Goal: Information Seeking & Learning: Learn about a topic

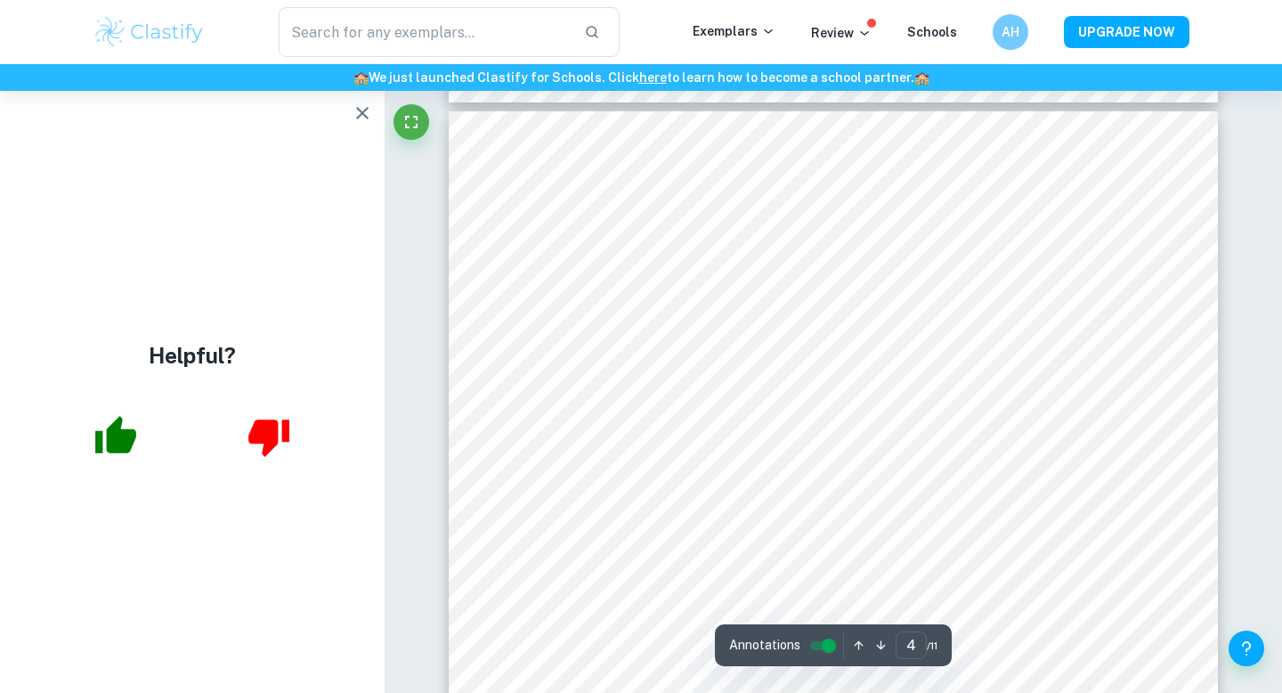
scroll to position [3261, 0]
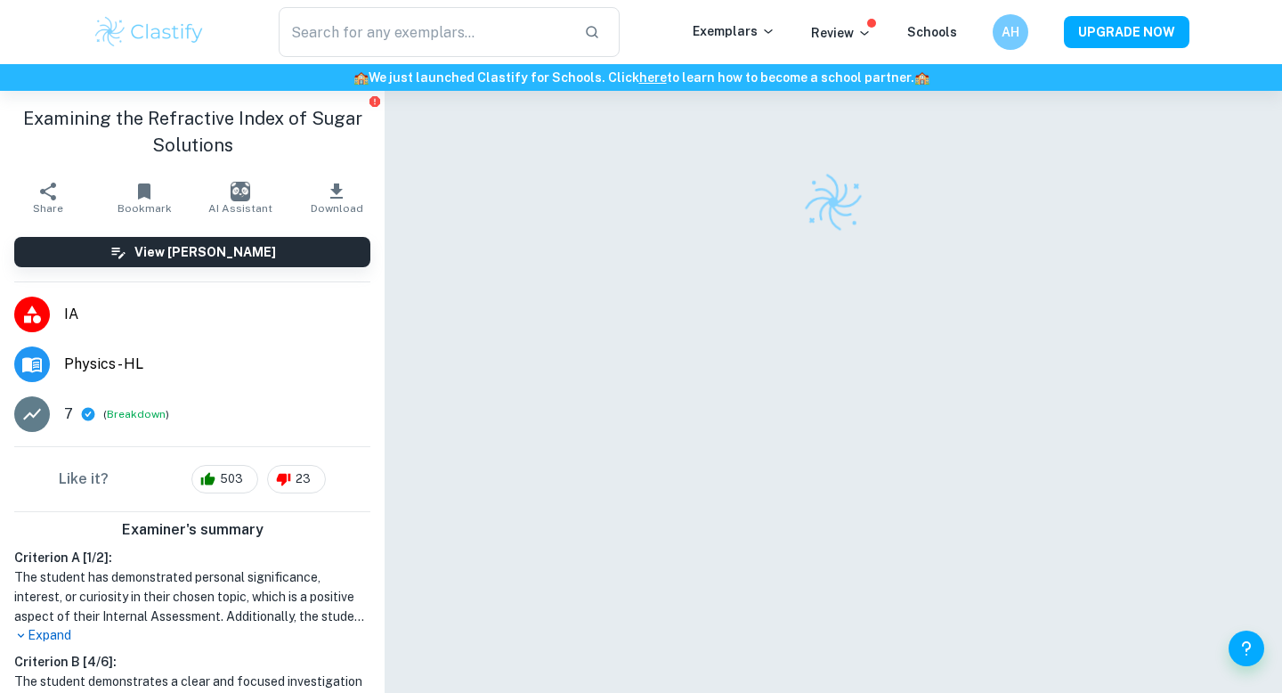
click at [95, 373] on span "Physics - HL" at bounding box center [217, 364] width 306 height 21
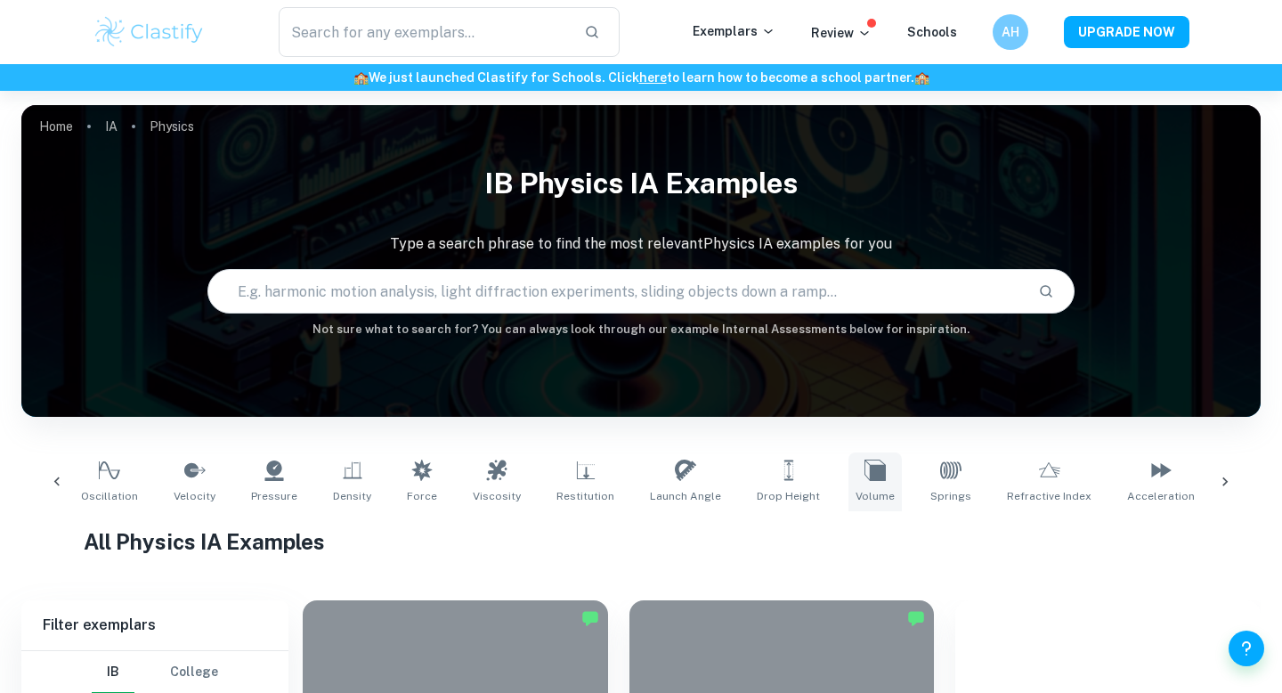
scroll to position [0, 244]
click at [1037, 476] on icon at bounding box center [1047, 469] width 21 height 15
type input "Refractive Index"
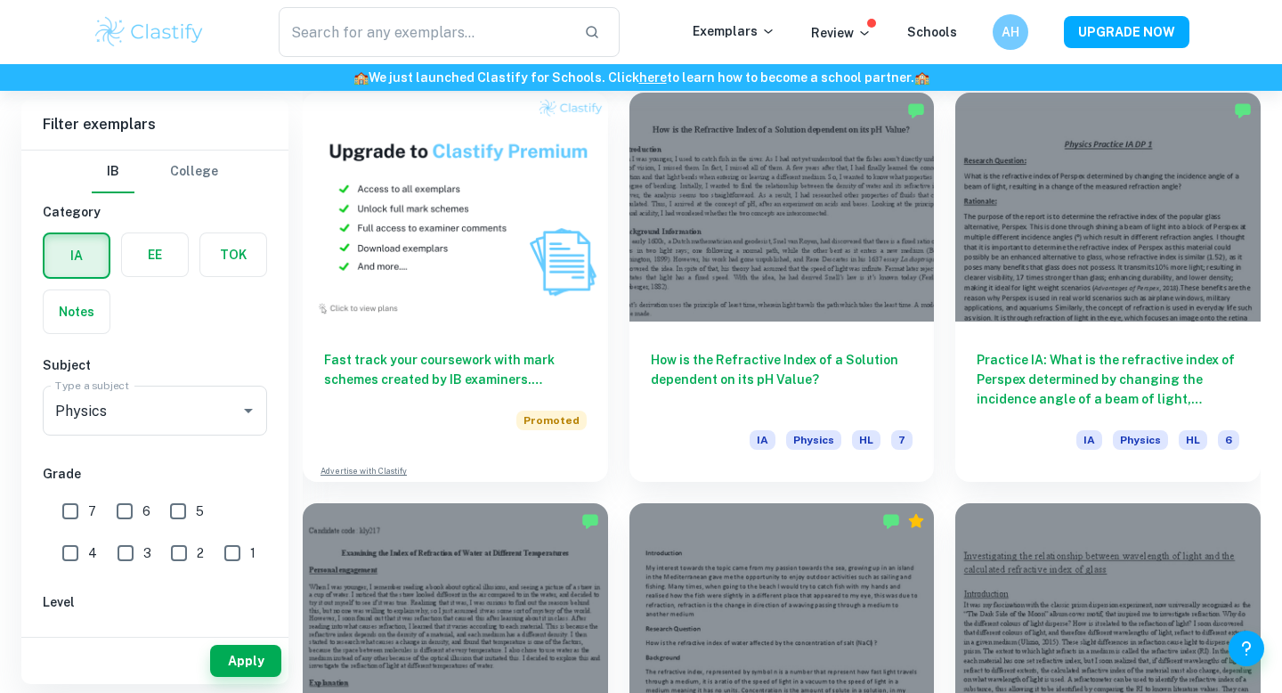
scroll to position [1330, 0]
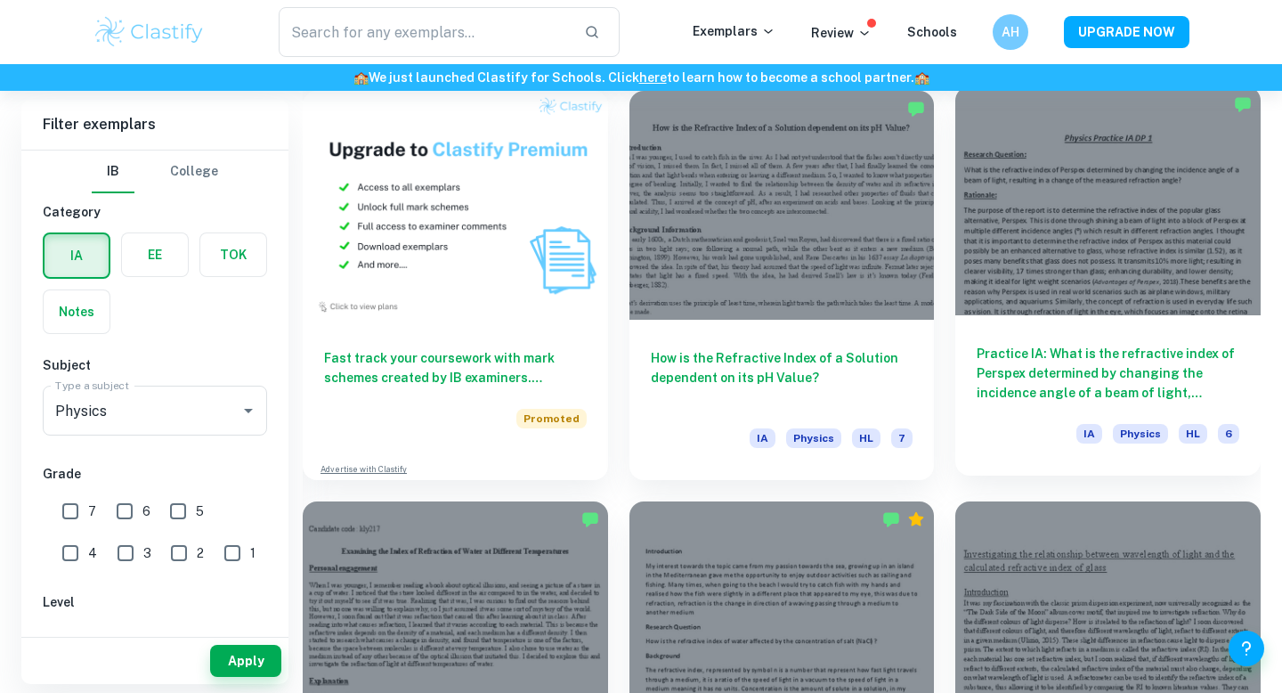
click at [978, 385] on h6 "Practice IA: What is the refractive index of Perspex determined by changing the…" at bounding box center [1108, 373] width 263 height 59
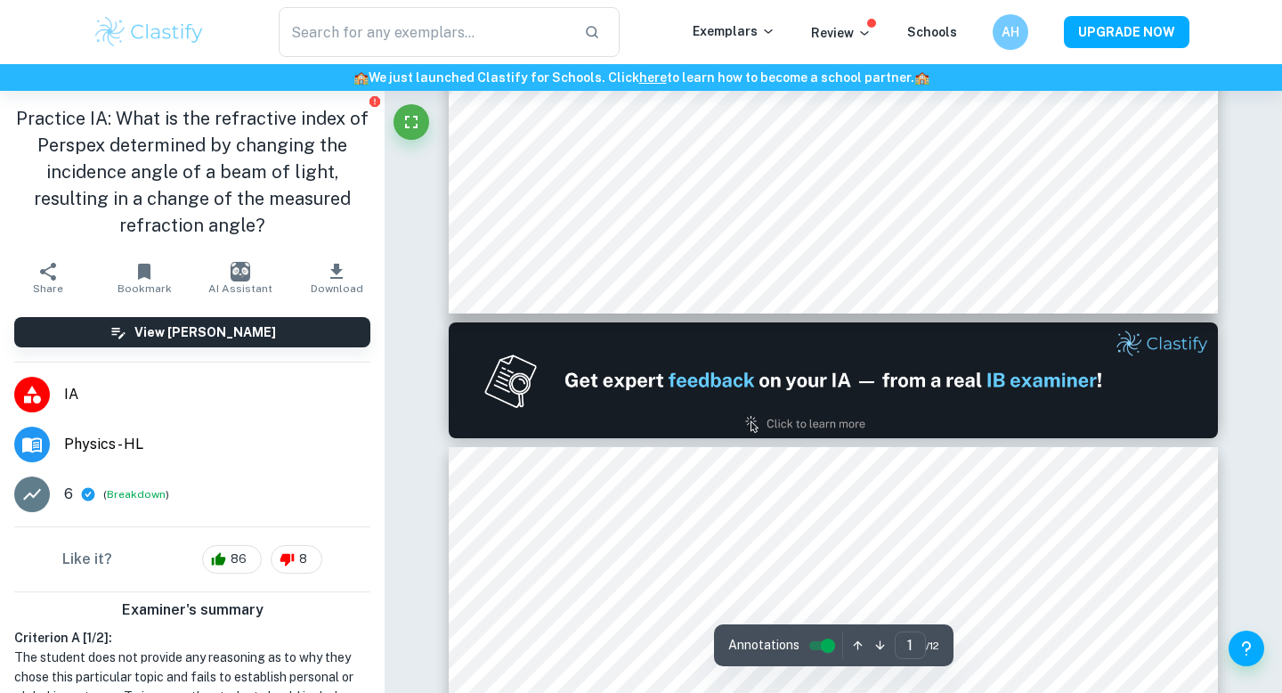
scroll to position [885, 0]
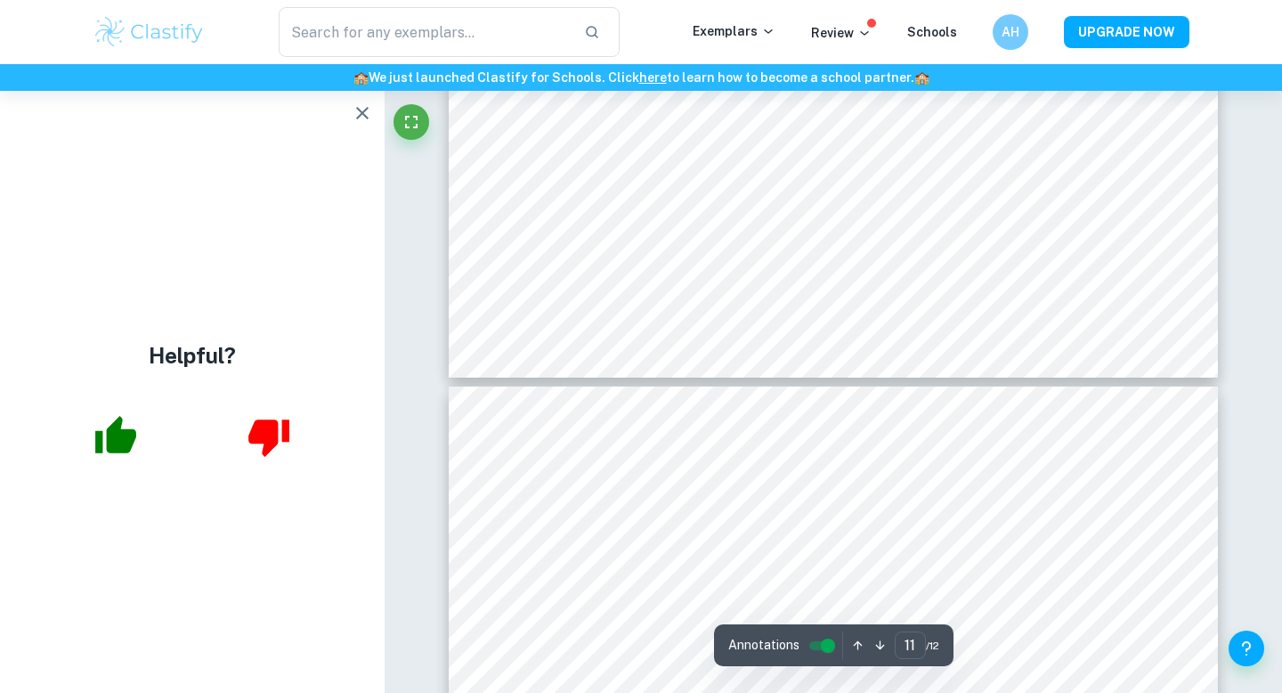
type input "12"
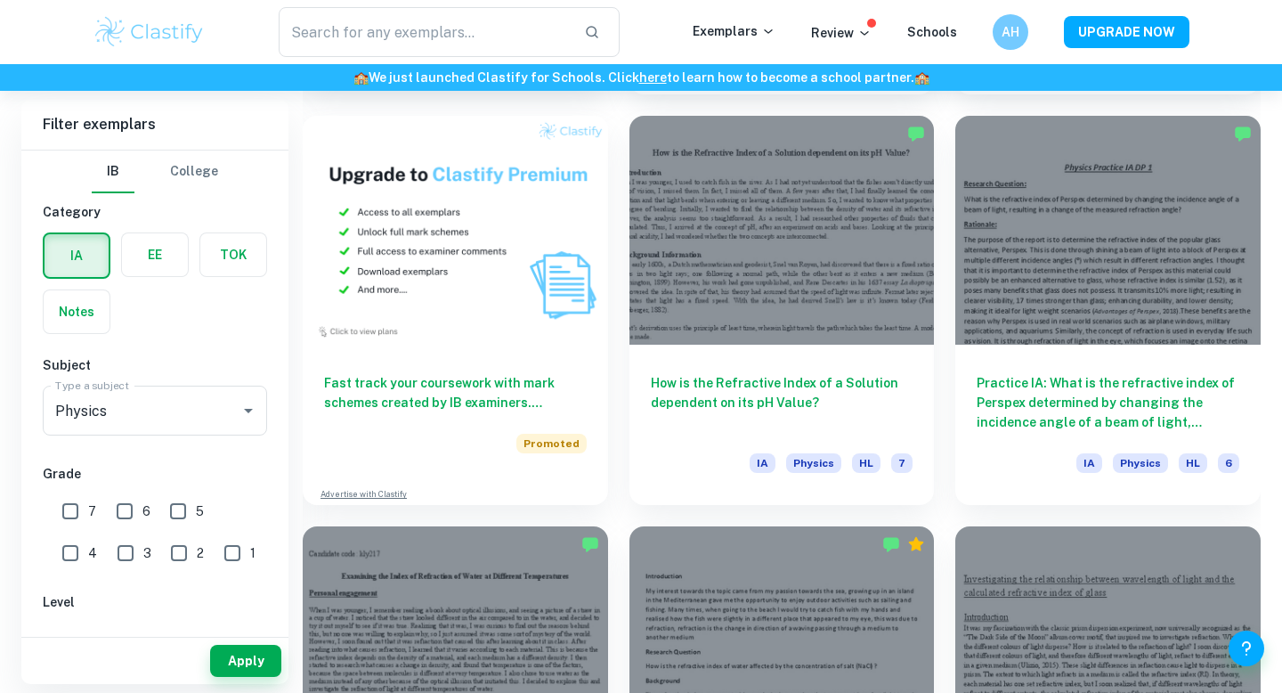
scroll to position [1307, 0]
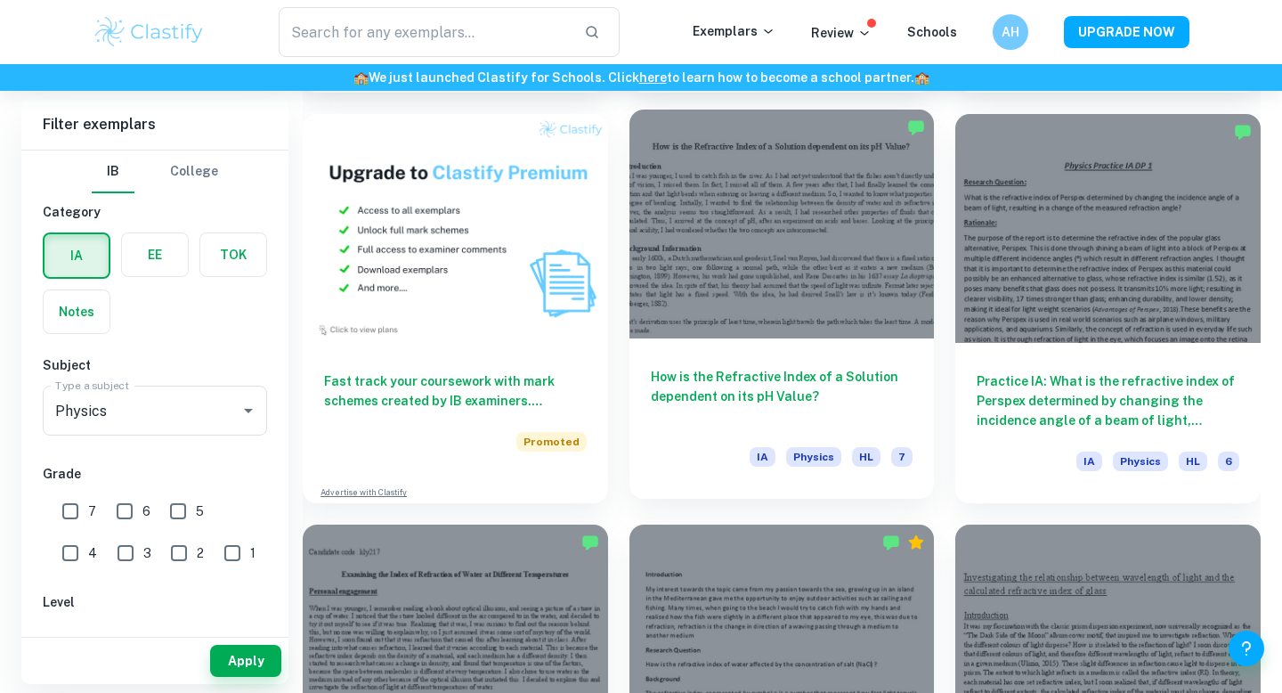
click at [684, 237] on div at bounding box center [782, 224] width 305 height 229
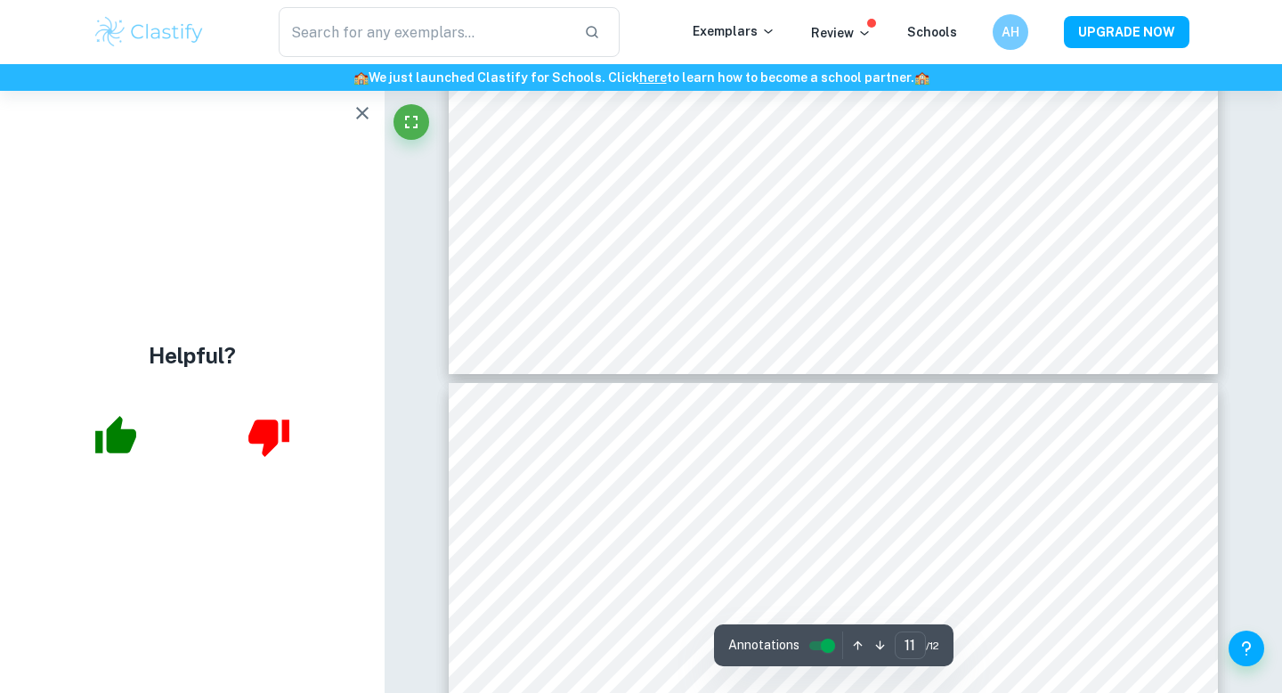
scroll to position [11139, 0]
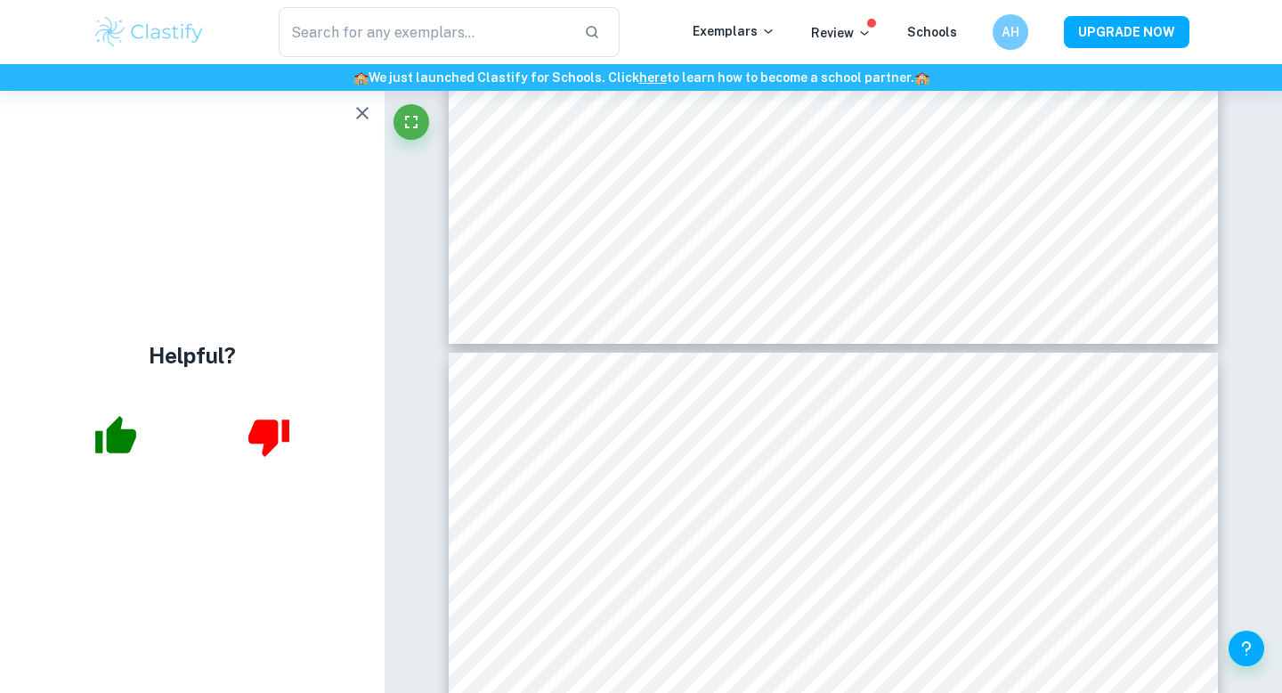
type input "12"
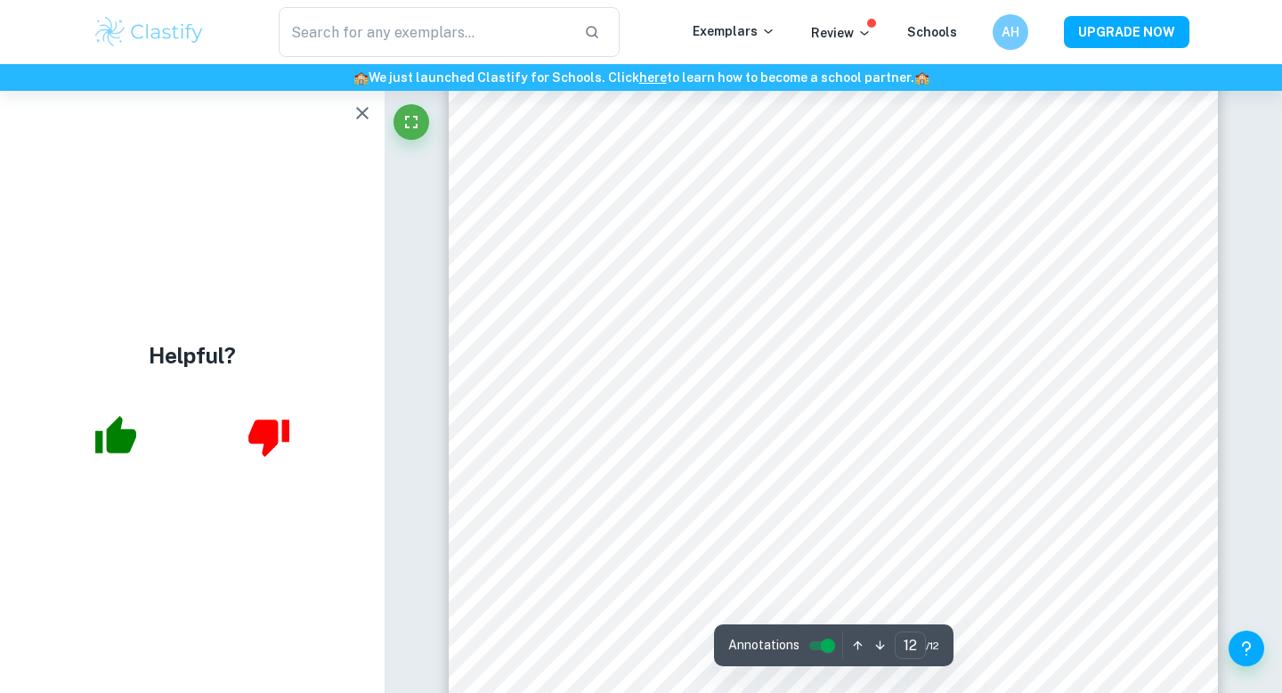
scroll to position [11507, 0]
click at [358, 114] on icon "button" at bounding box center [362, 112] width 21 height 21
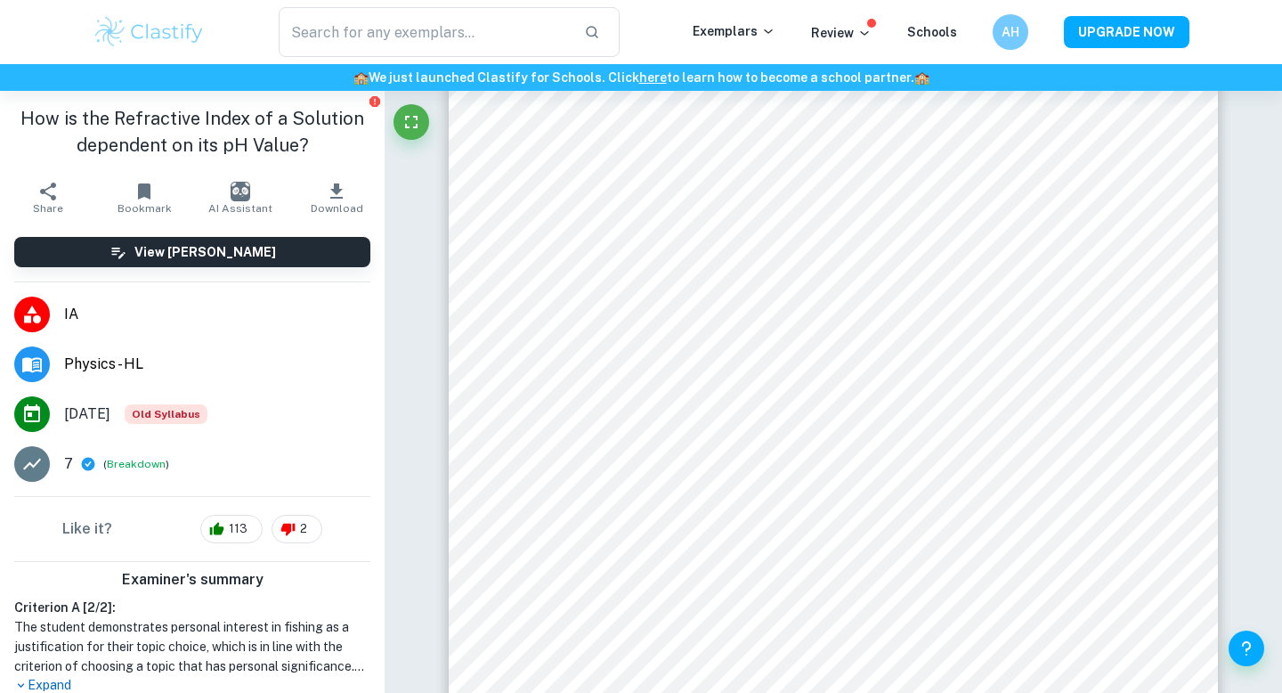
click at [79, 378] on li "Physics - HL" at bounding box center [192, 364] width 385 height 50
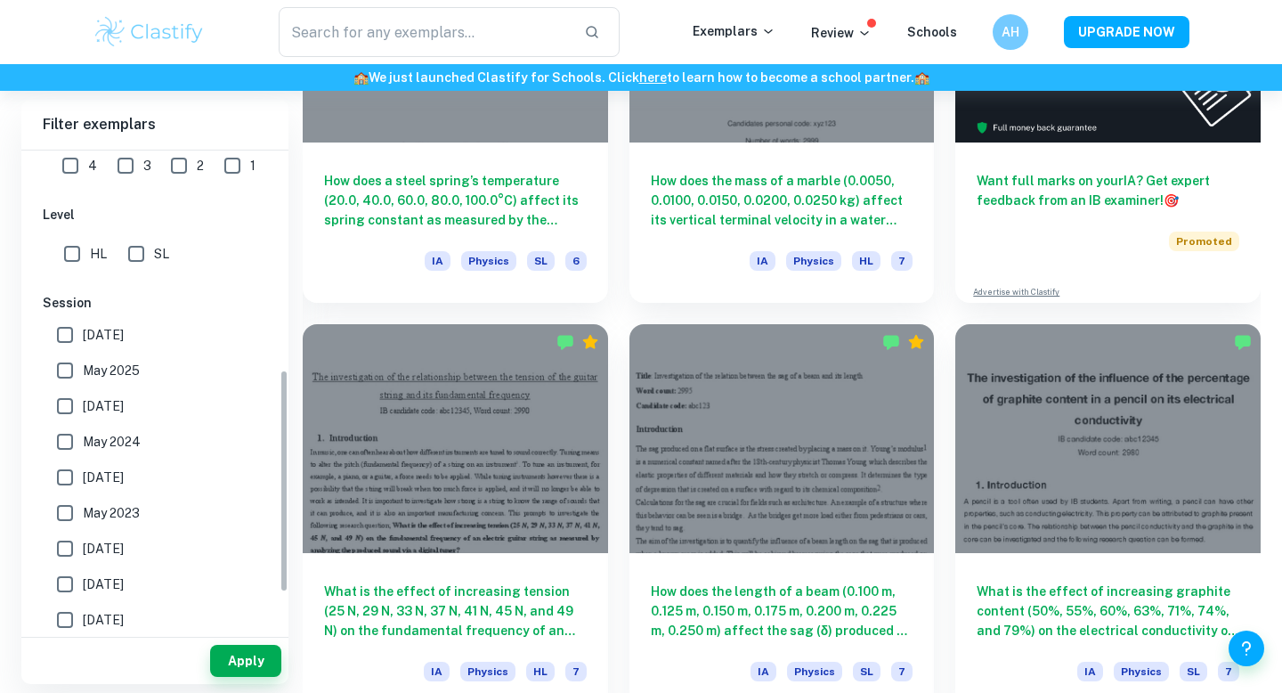
scroll to position [502, 0]
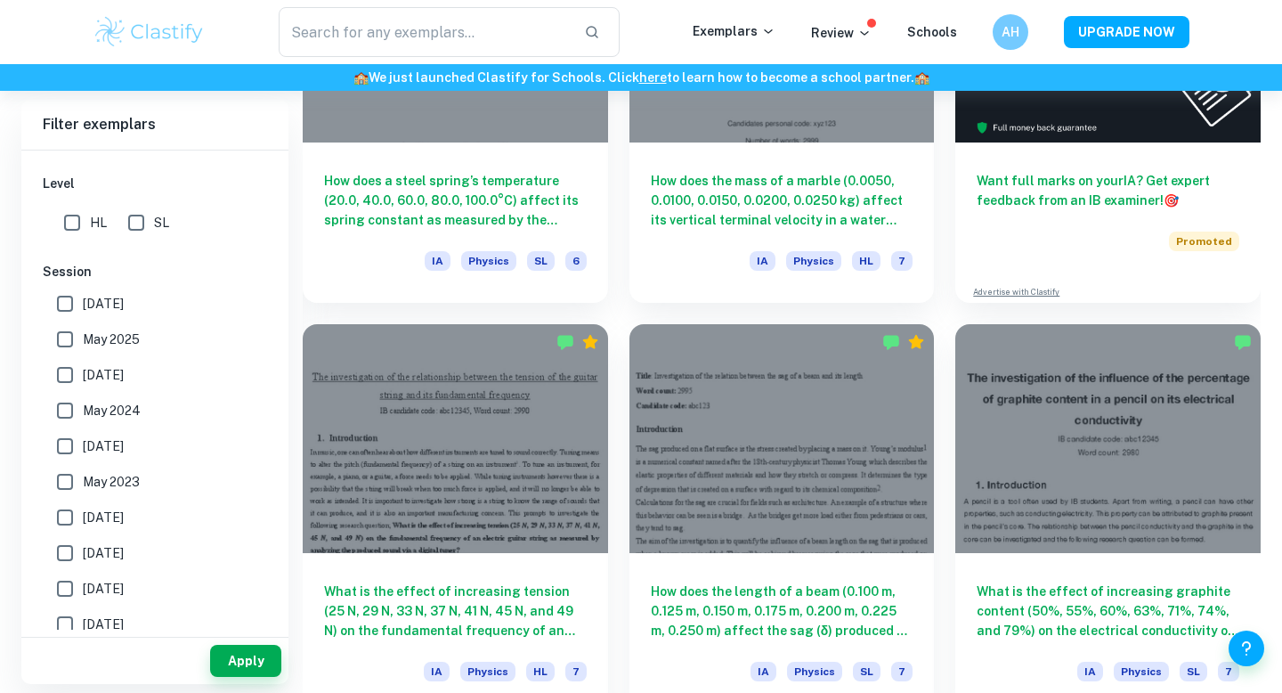
click at [89, 337] on span "May 2025" at bounding box center [111, 339] width 57 height 20
click at [83, 337] on input "May 2025" at bounding box center [65, 339] width 36 height 36
checkbox input "true"
click at [227, 663] on button "Apply" at bounding box center [245, 661] width 71 height 32
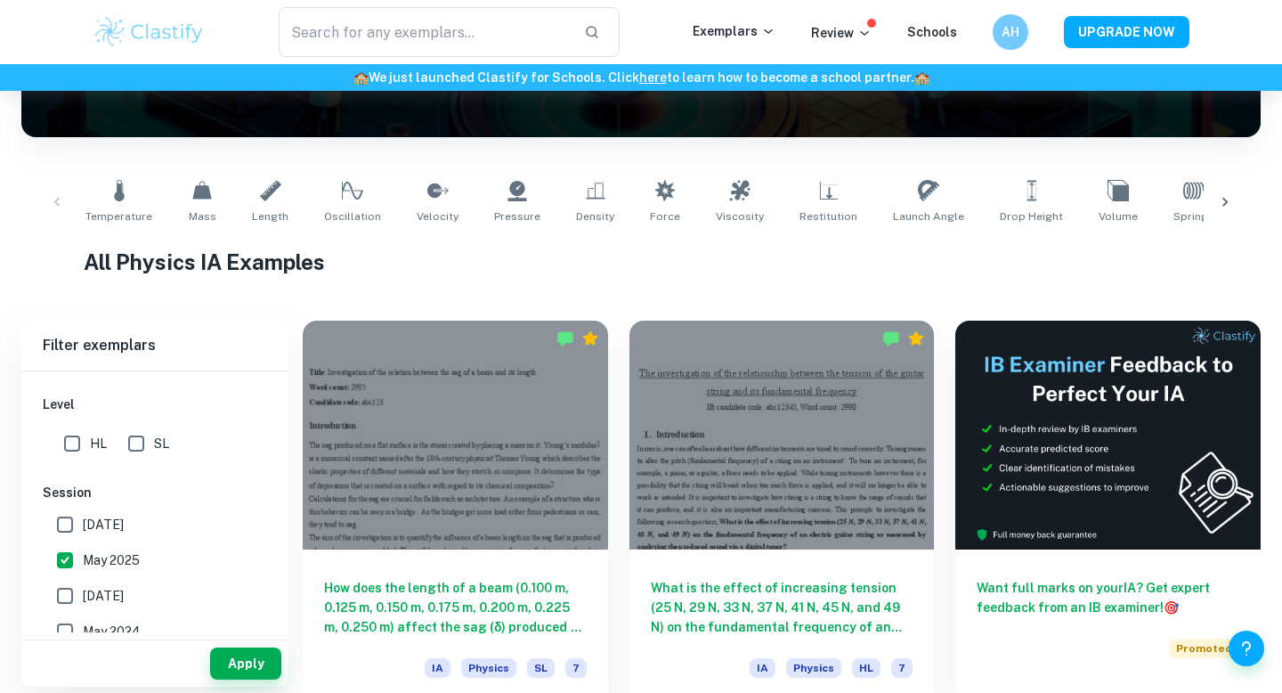
scroll to position [281, 0]
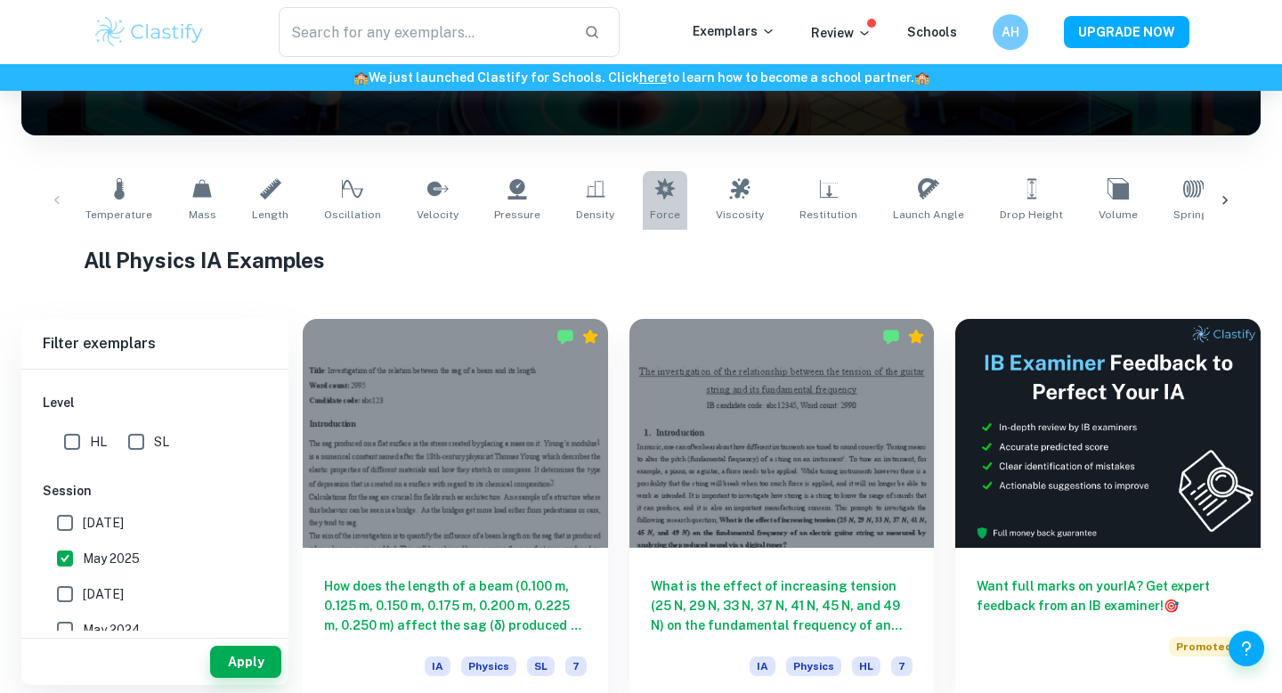
click at [654, 183] on icon at bounding box center [664, 188] width 20 height 21
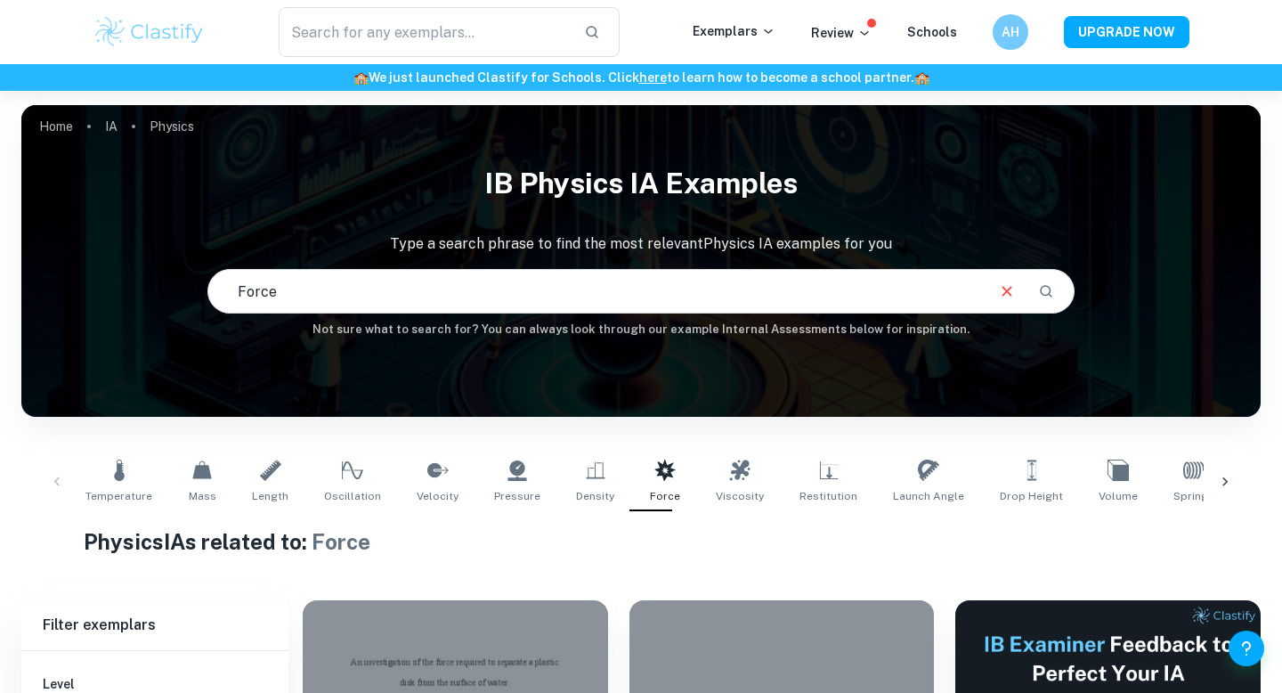
click at [521, 289] on input "Force" at bounding box center [595, 291] width 775 height 50
drag, startPoint x: 521, startPoint y: 289, endPoint x: 244, endPoint y: 298, distance: 277.1
click at [243, 298] on input "Force" at bounding box center [595, 291] width 775 height 50
type input "Friction"
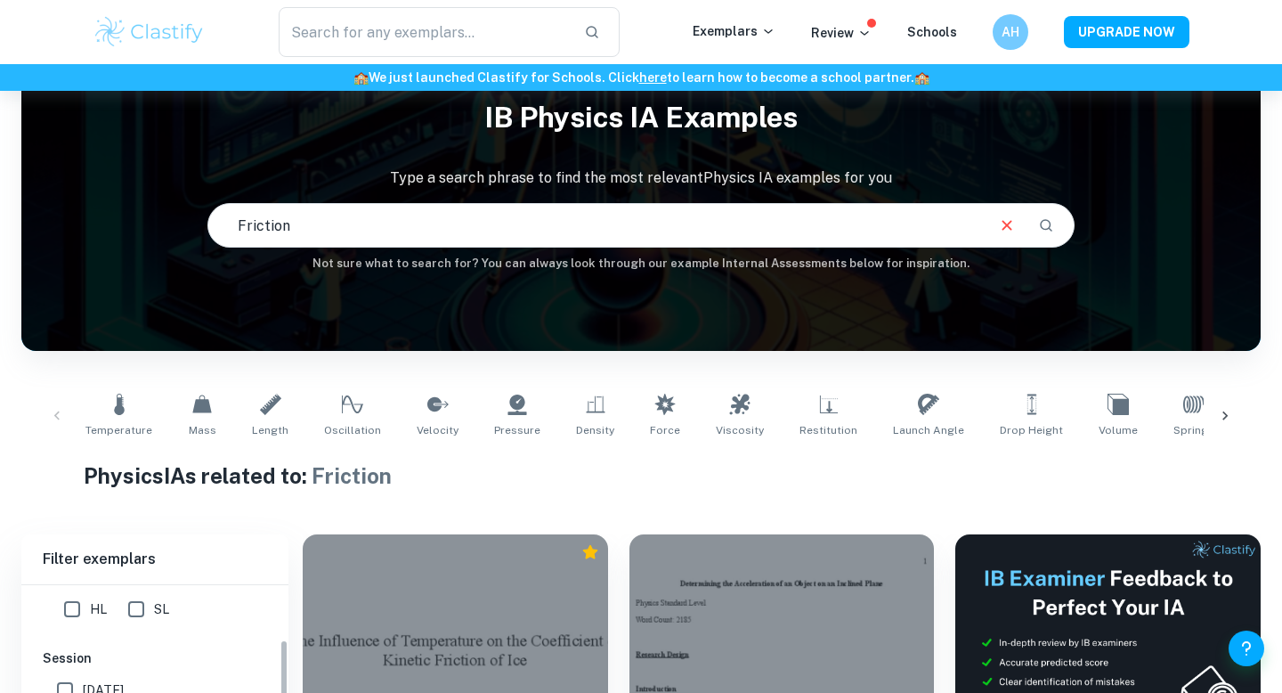
scroll to position [506, 0]
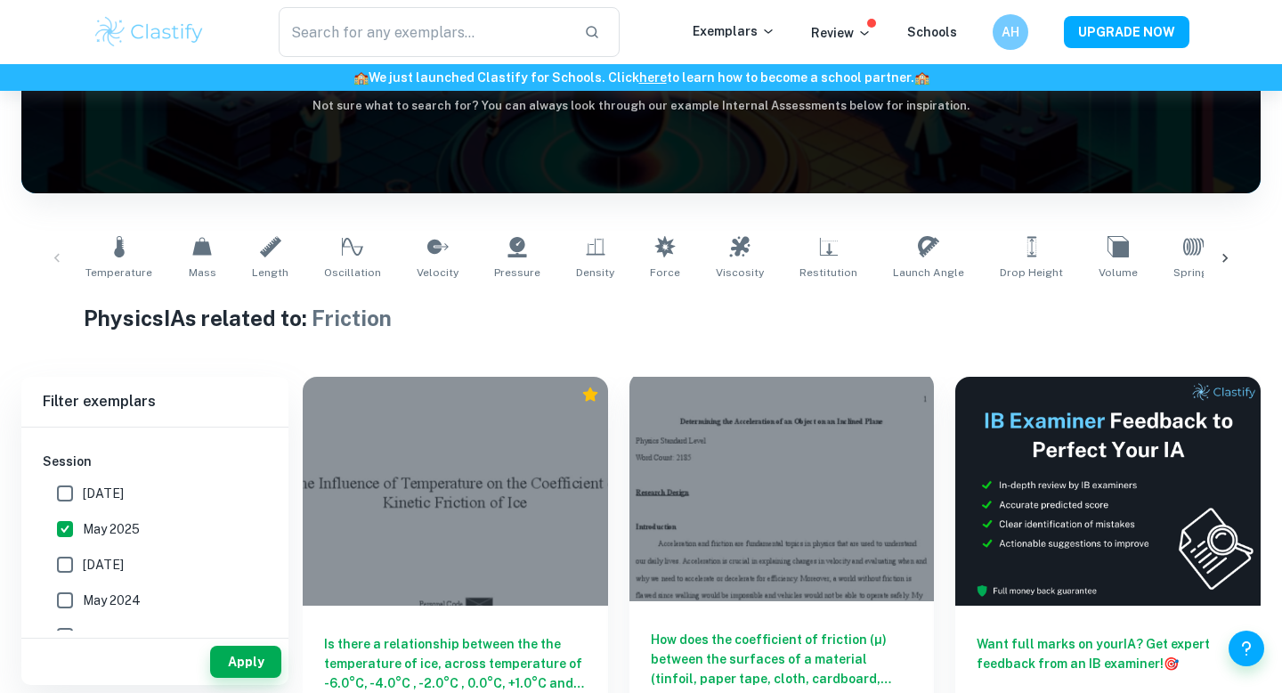
click at [773, 570] on div at bounding box center [782, 486] width 305 height 229
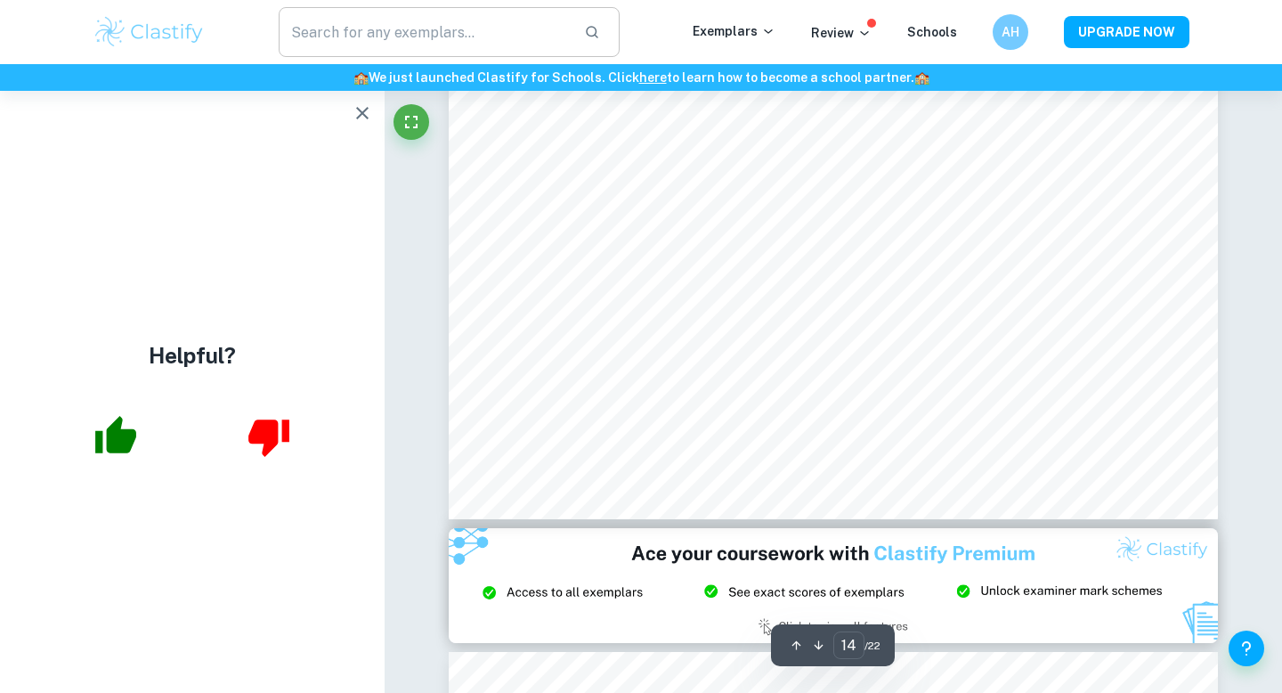
scroll to position [14354, 0]
type input "15"
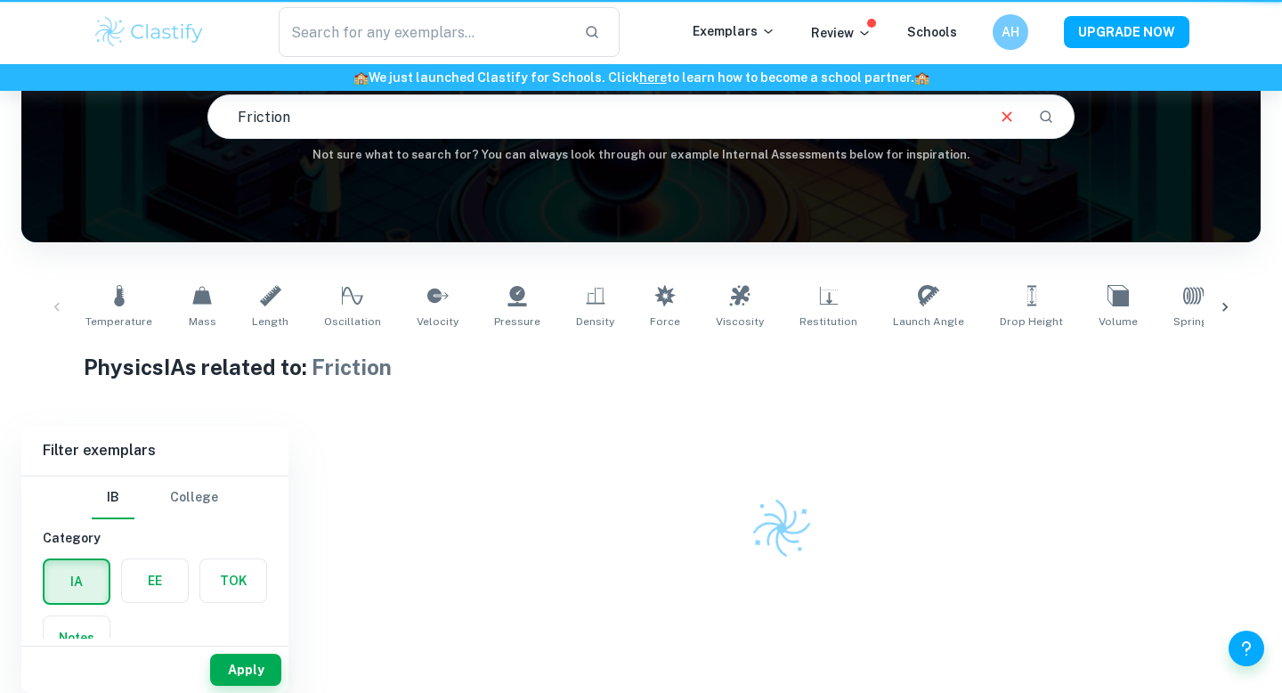
scroll to position [175, 0]
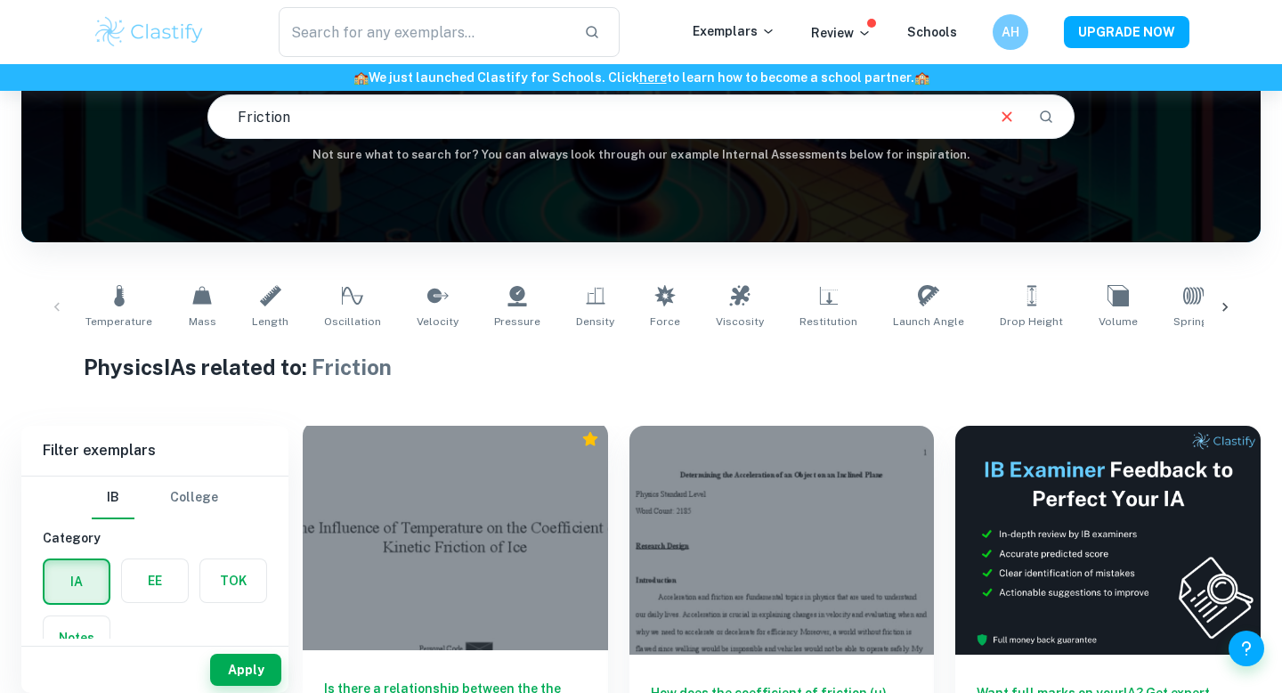
click at [409, 495] on div at bounding box center [455, 535] width 305 height 229
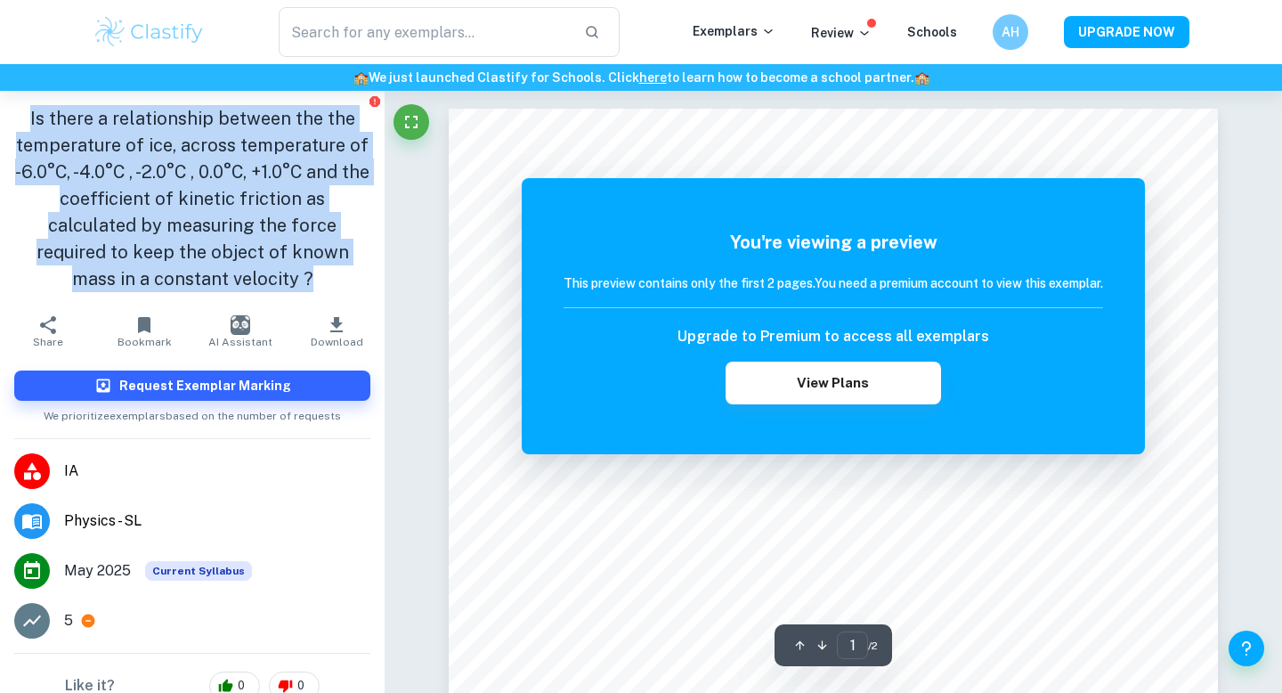
drag, startPoint x: 31, startPoint y: 115, endPoint x: 371, endPoint y: 274, distance: 375.6
click at [369, 274] on h1 "Is there a relationship between the the temperature of ice, across temperature …" at bounding box center [192, 198] width 356 height 187
